Goal: Check status: Check status

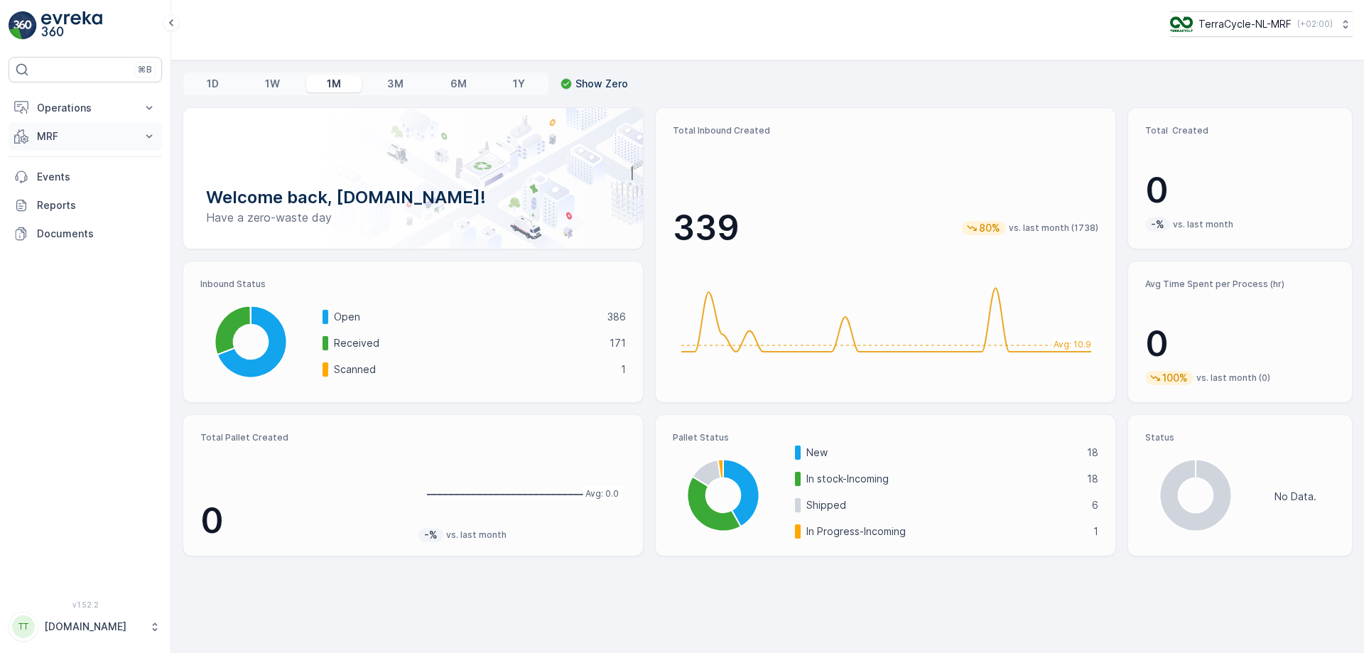
click at [147, 138] on icon at bounding box center [149, 136] width 14 height 14
click at [95, 183] on link "Inbound" at bounding box center [96, 180] width 131 height 20
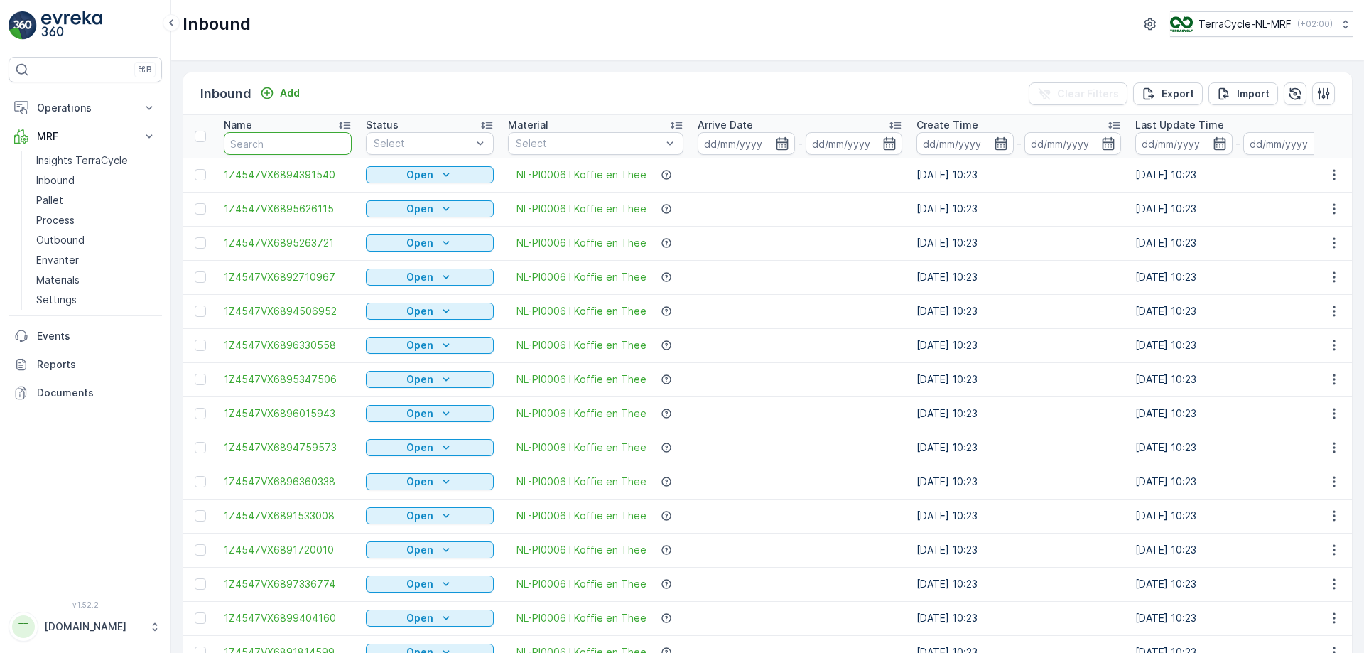
click at [296, 143] on input "text" at bounding box center [288, 143] width 128 height 23
type input "800684"
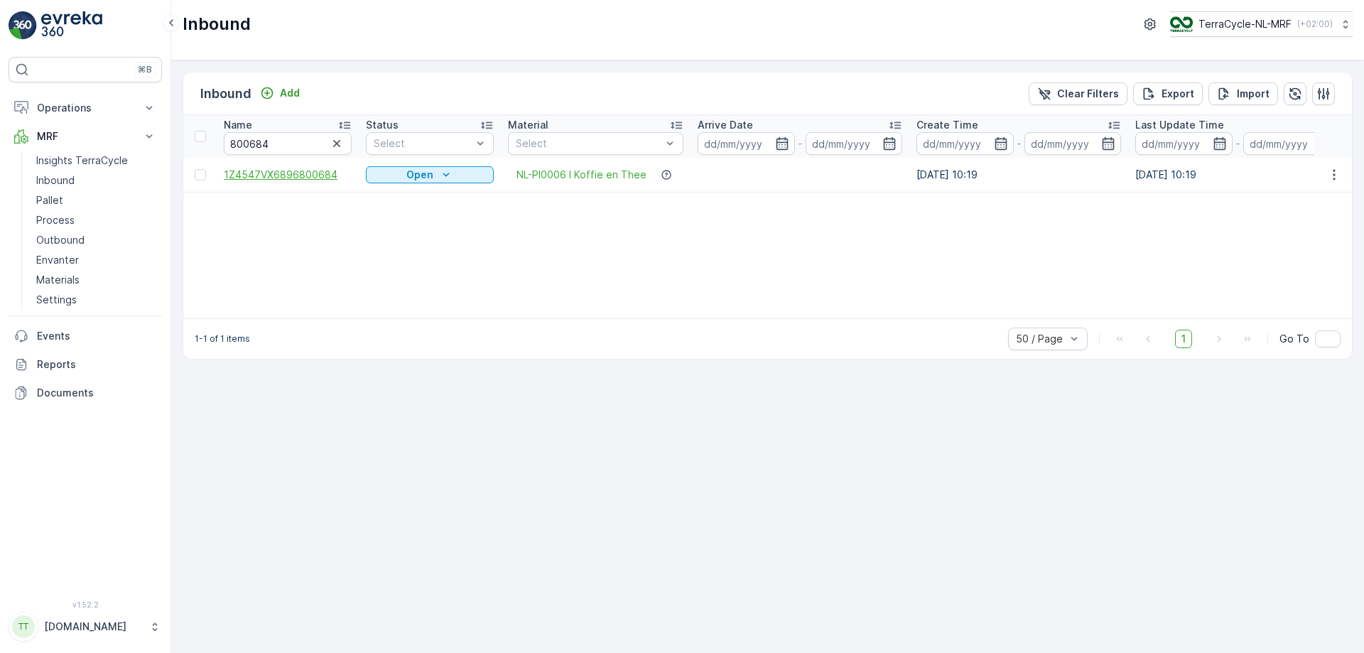
click at [327, 171] on span "1Z4547VX6896800684" at bounding box center [288, 175] width 128 height 14
